Goal: Information Seeking & Learning: Learn about a topic

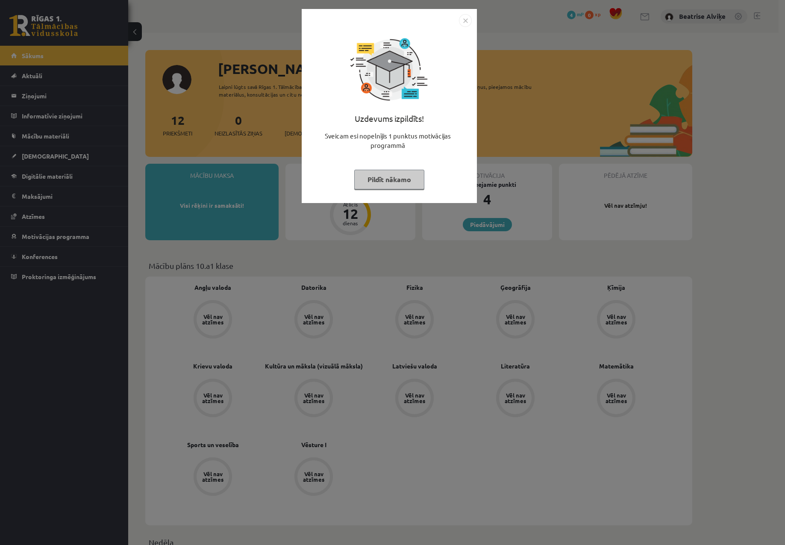
click at [467, 19] on img "Close" at bounding box center [465, 20] width 13 height 13
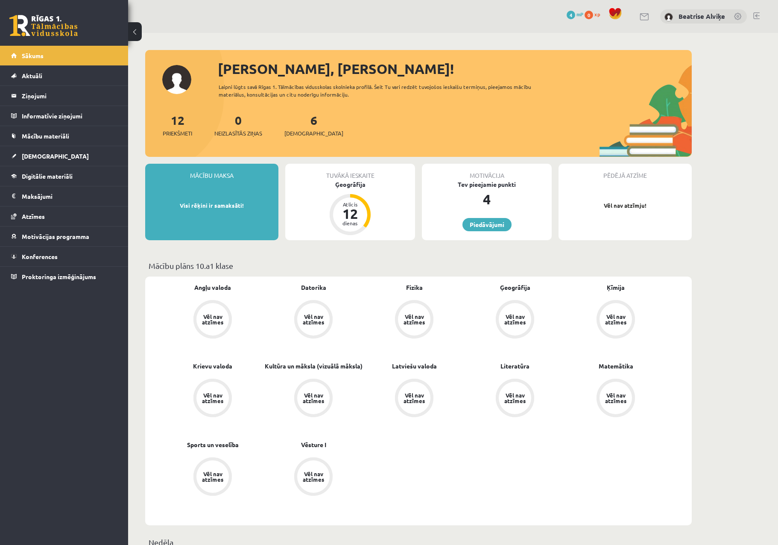
click at [3, 372] on div "0 Dāvanas 4 mP 0 xp Beatrise Alviķe Sākums Aktuāli Kā mācīties eSKOLĀ Kontakti …" at bounding box center [64, 272] width 128 height 545
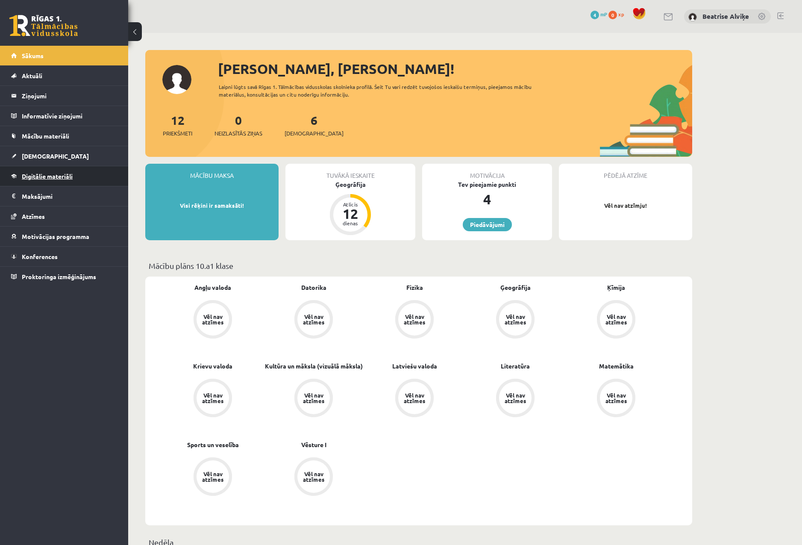
click at [42, 179] on link "Digitālie materiāli" at bounding box center [64, 176] width 106 height 20
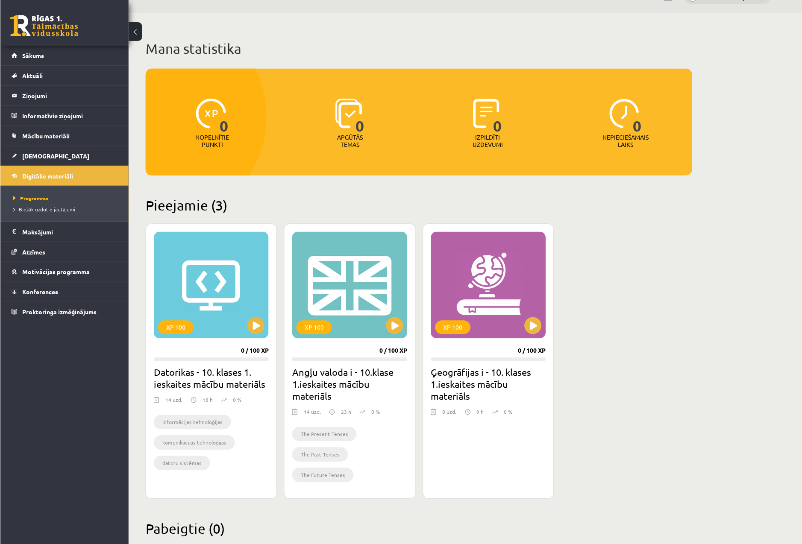
scroll to position [40, 0]
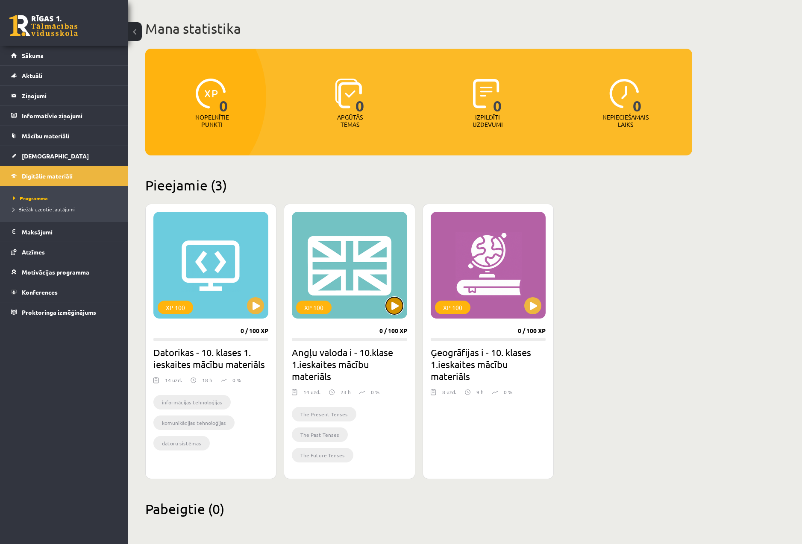
click at [387, 308] on button at bounding box center [394, 305] width 17 height 17
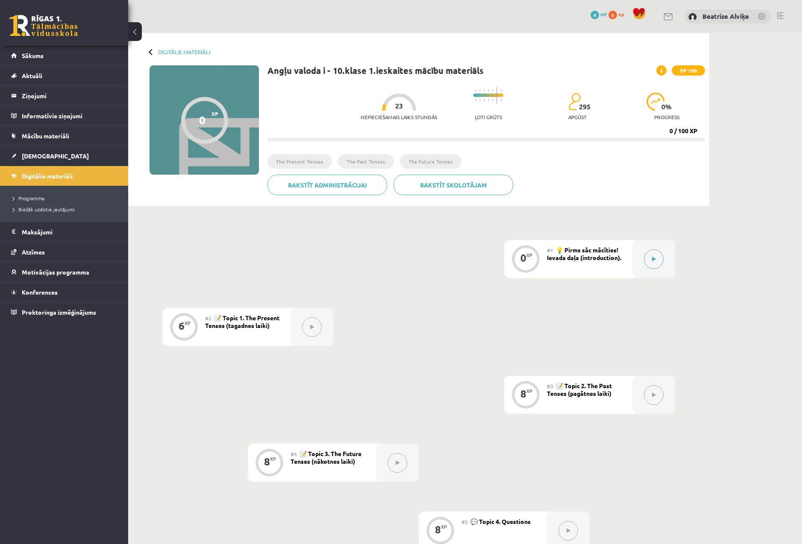
click at [652, 261] on icon at bounding box center [654, 259] width 4 height 5
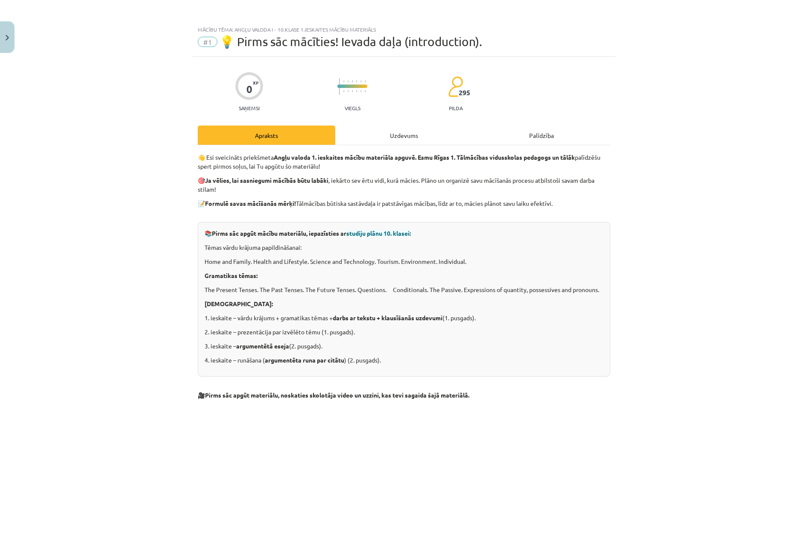
click at [410, 138] on div "Uzdevums" at bounding box center [404, 135] width 138 height 19
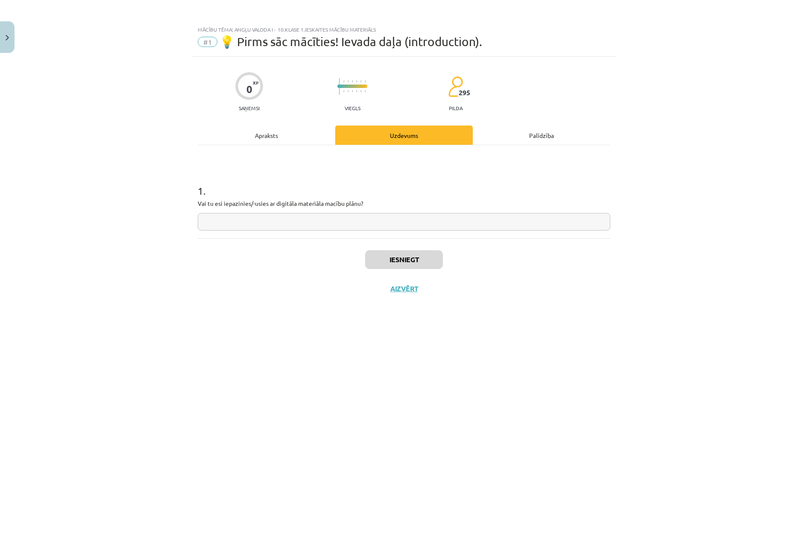
click at [286, 138] on div "Apraksts" at bounding box center [267, 135] width 138 height 19
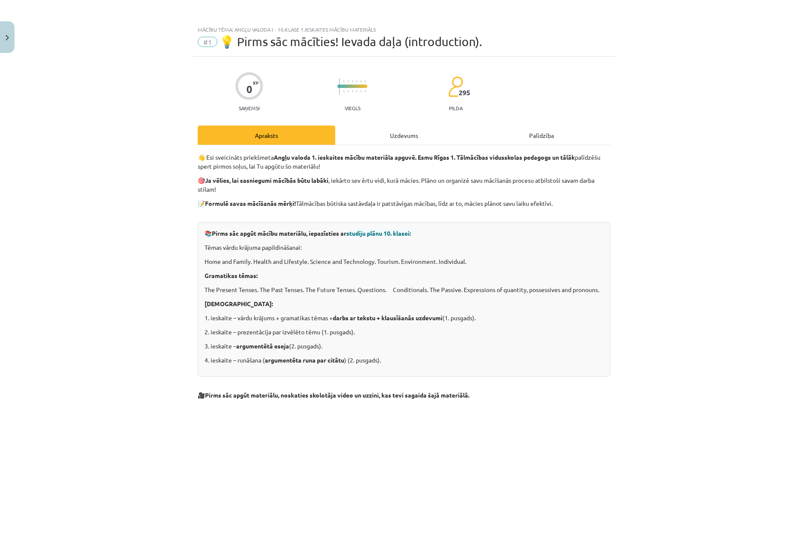
drag, startPoint x: 228, startPoint y: 264, endPoint x: 656, endPoint y: 273, distance: 428.5
click at [656, 273] on div "Mācību tēma: Angļu valoda i - 10.klase 1.ieskaites mācību materiāls #1 💡 Pirms …" at bounding box center [404, 272] width 808 height 544
click at [624, 314] on div "Mācību tēma: Angļu valoda i - 10.klase 1.ieskaites mācību materiāls #1 💡 Pirms …" at bounding box center [404, 272] width 808 height 544
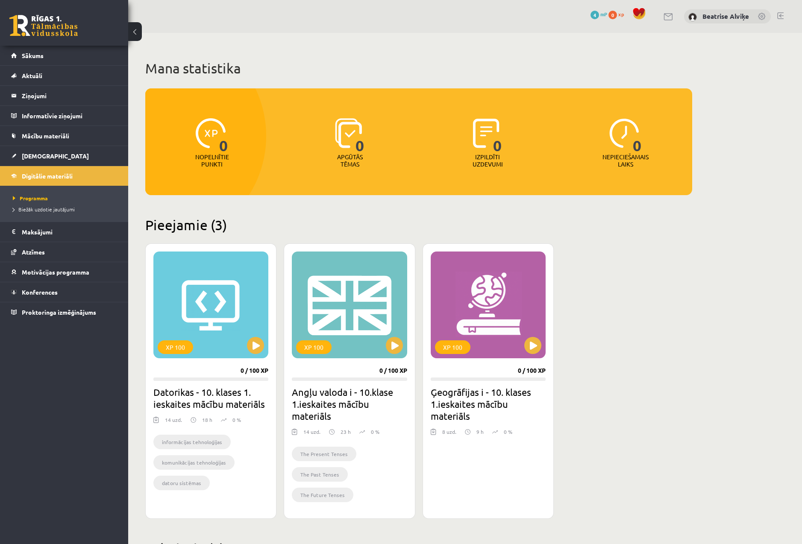
scroll to position [40, 0]
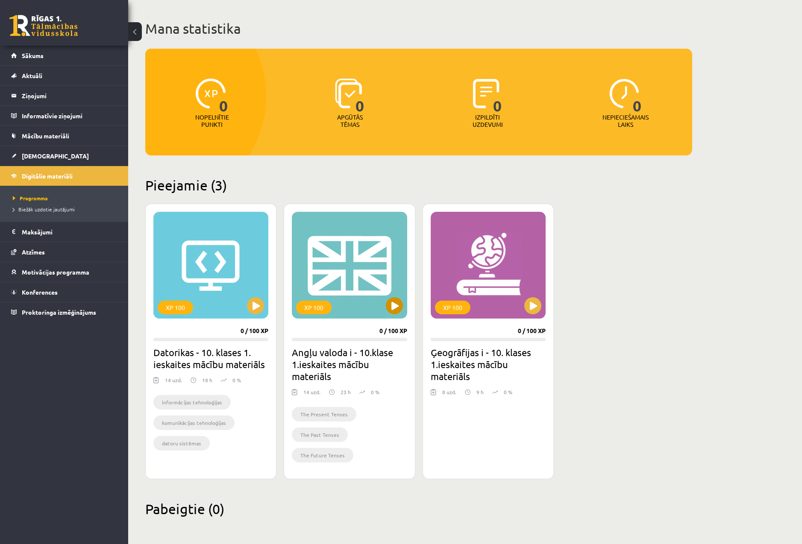
click at [362, 284] on div "XP 100" at bounding box center [349, 265] width 115 height 107
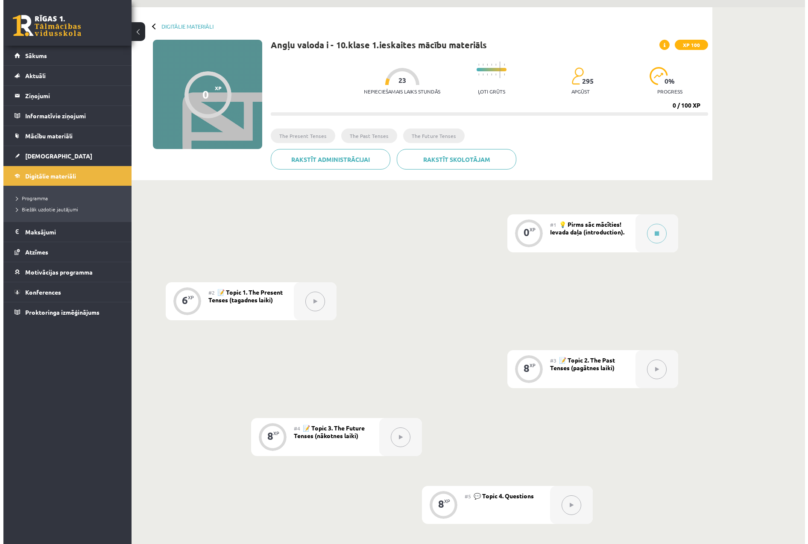
scroll to position [43, 0]
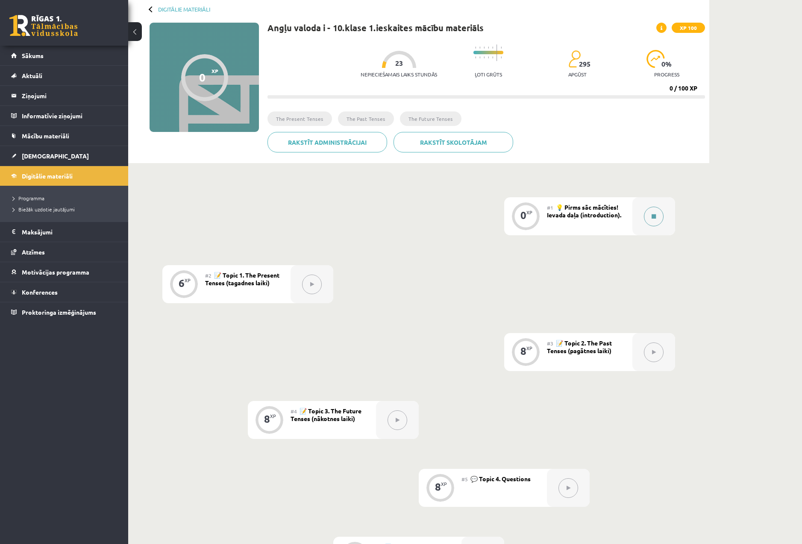
click at [654, 216] on icon at bounding box center [653, 216] width 4 height 5
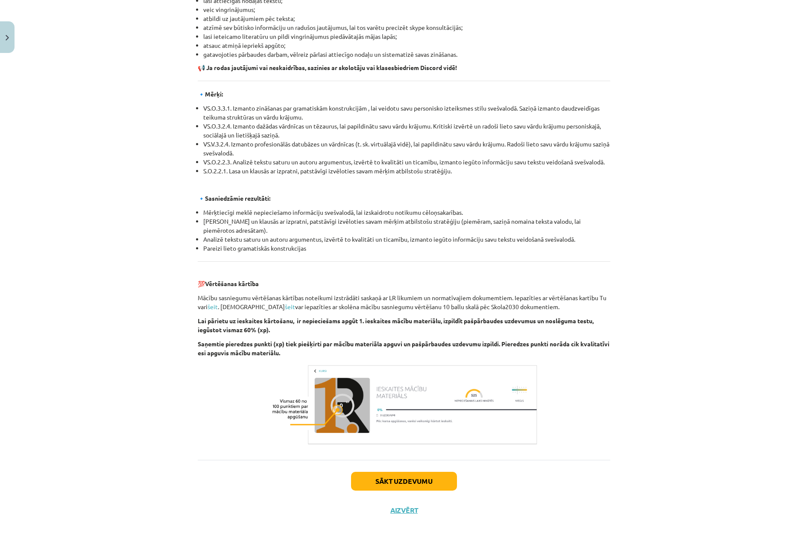
scroll to position [741, 0]
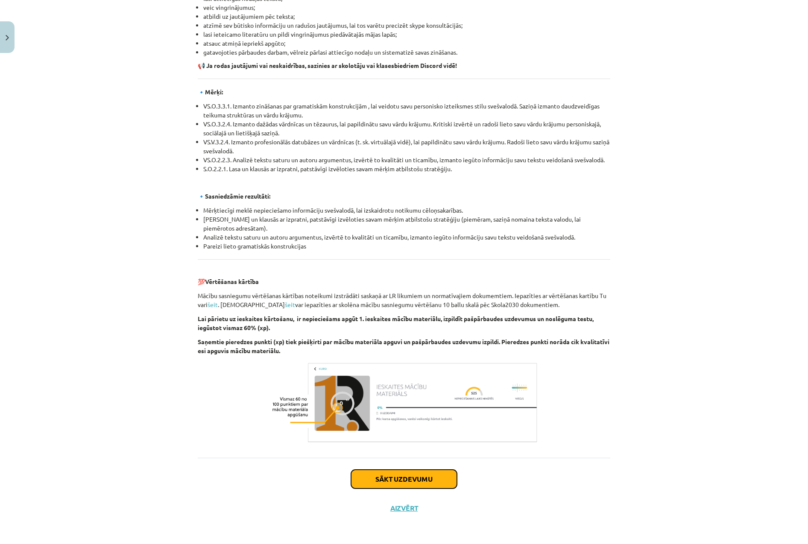
click at [434, 480] on button "Sākt uzdevumu" at bounding box center [404, 479] width 106 height 19
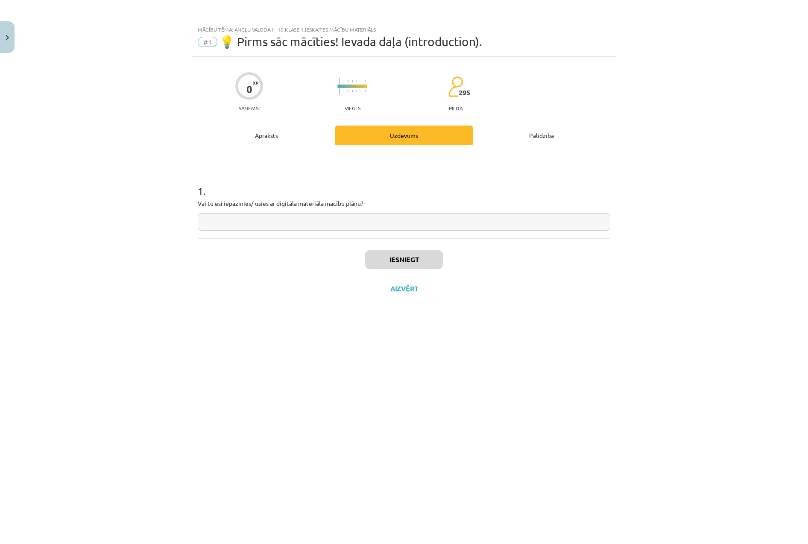
scroll to position [0, 0]
click at [555, 130] on div "Palīdzība" at bounding box center [542, 135] width 138 height 19
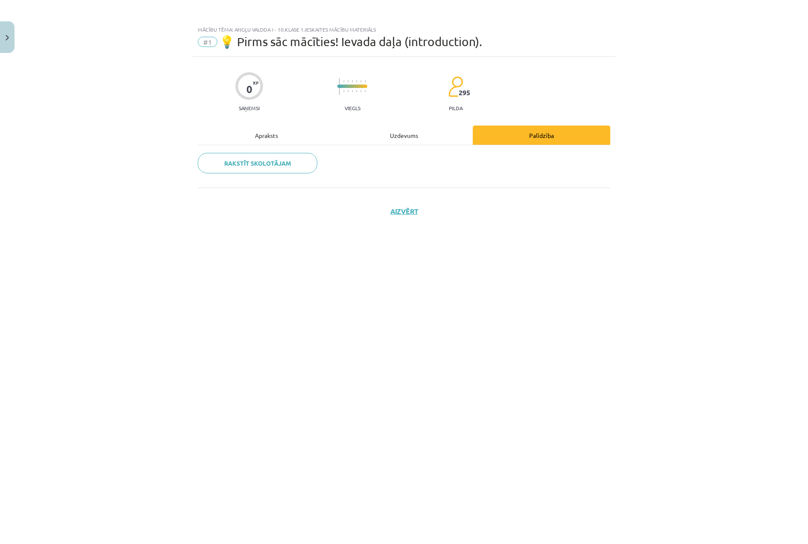
click at [307, 132] on div "Apraksts" at bounding box center [267, 135] width 138 height 19
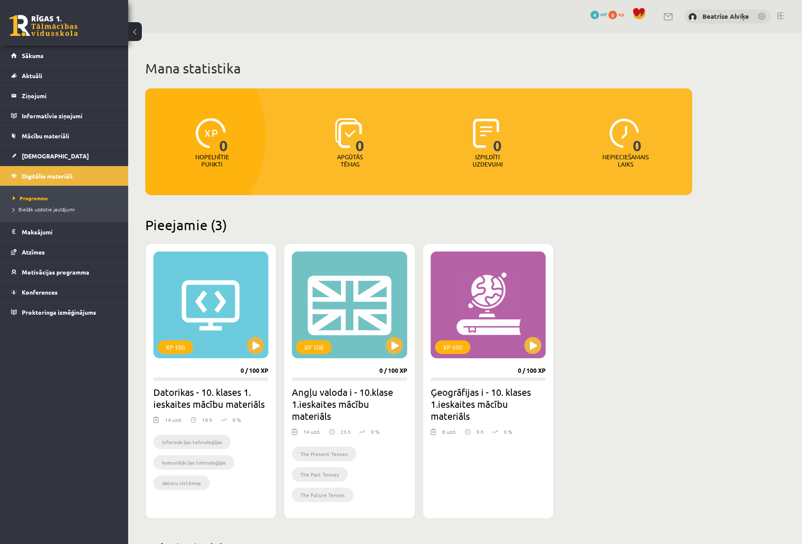
scroll to position [40, 0]
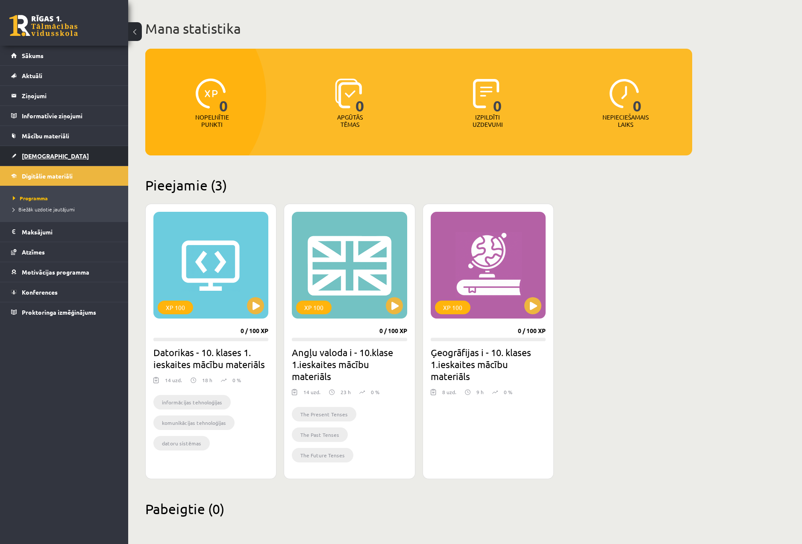
click at [45, 149] on link "[DEMOGRAPHIC_DATA]" at bounding box center [64, 156] width 106 height 20
